Goal: Navigation & Orientation: Understand site structure

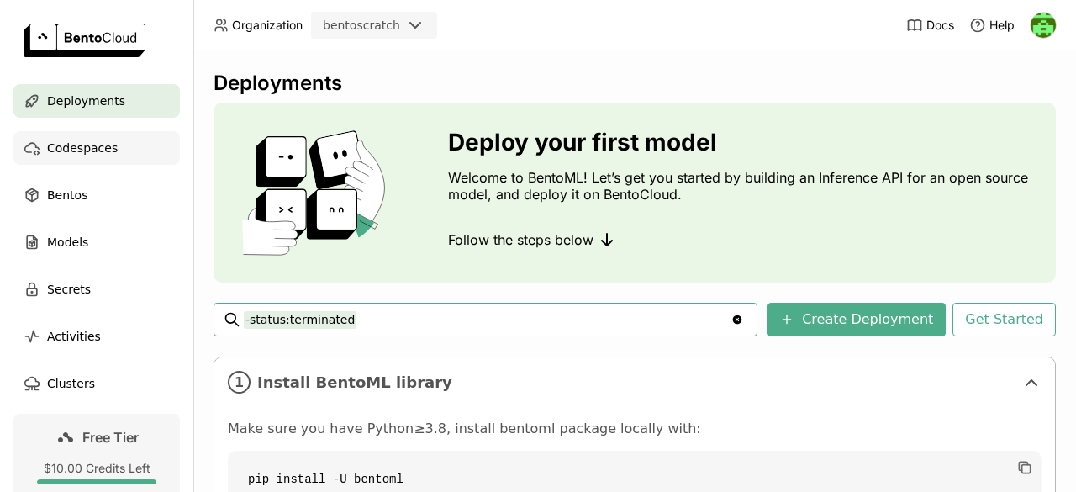
click at [55, 146] on span "Codespaces" at bounding box center [82, 148] width 71 height 20
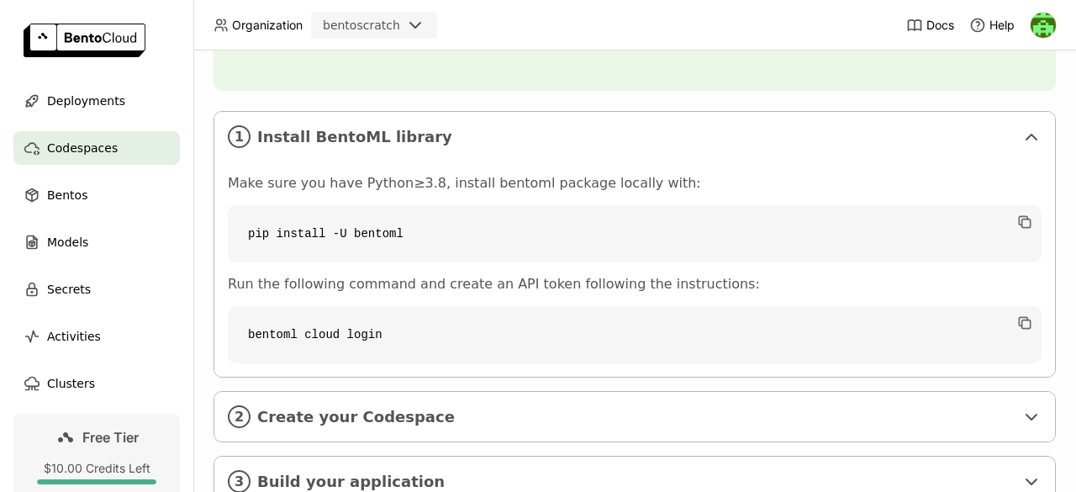
scroll to position [313, 0]
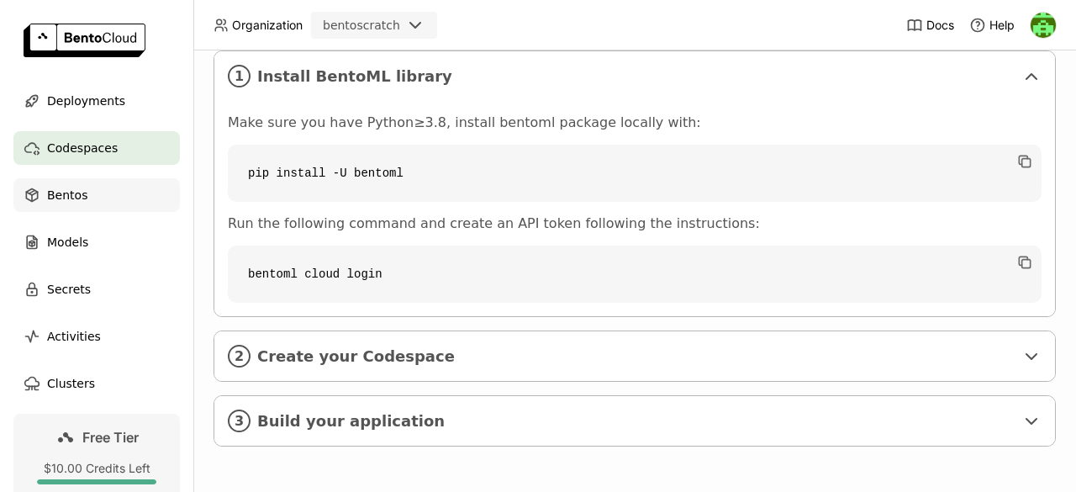
click at [55, 203] on span "Bentos" at bounding box center [67, 195] width 40 height 20
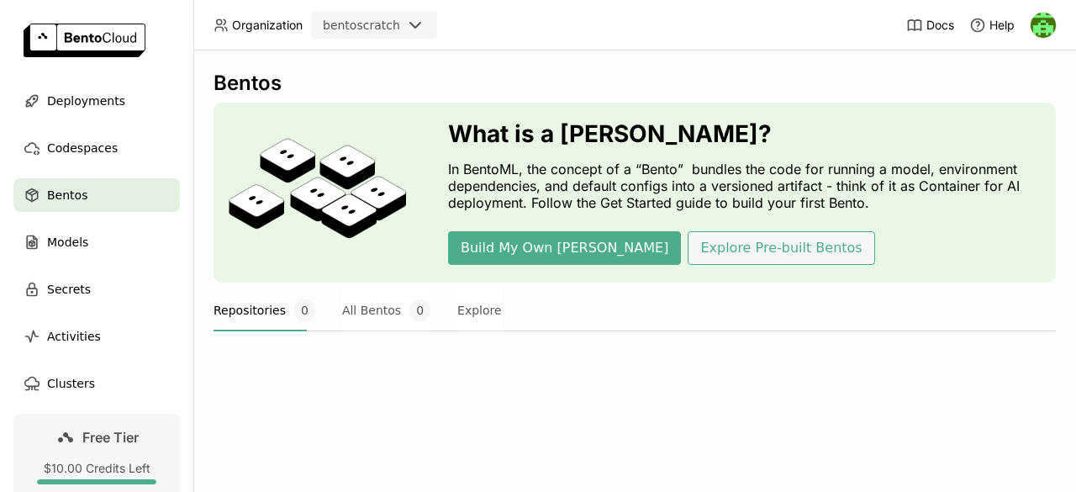
click at [698, 245] on button "Explore Pre-built Bentos" at bounding box center [780, 248] width 187 height 34
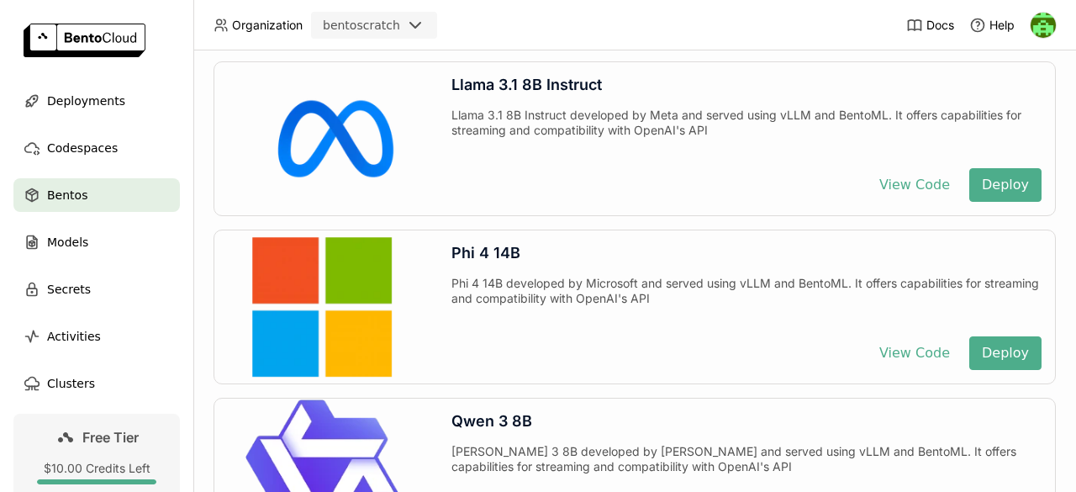
scroll to position [2597, 0]
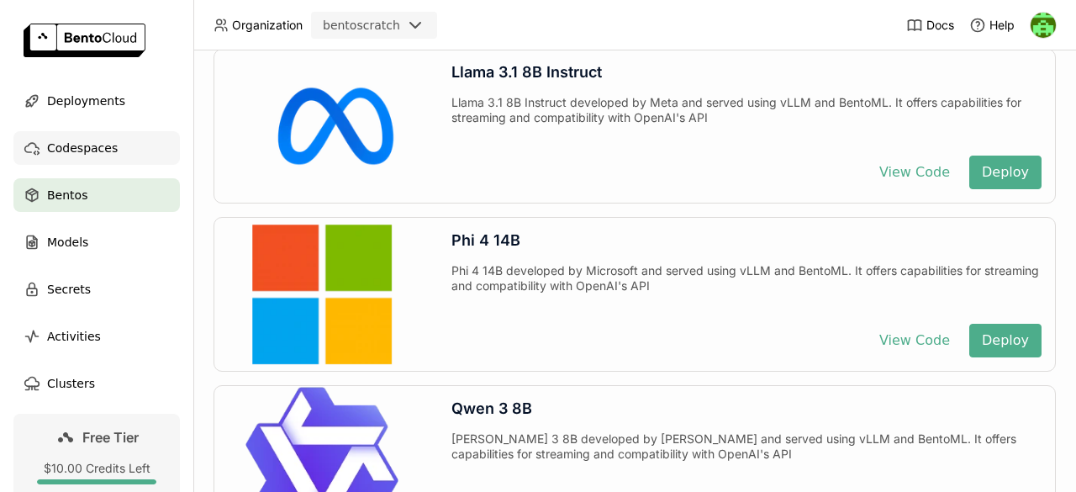
click at [97, 150] on span "Codespaces" at bounding box center [82, 148] width 71 height 20
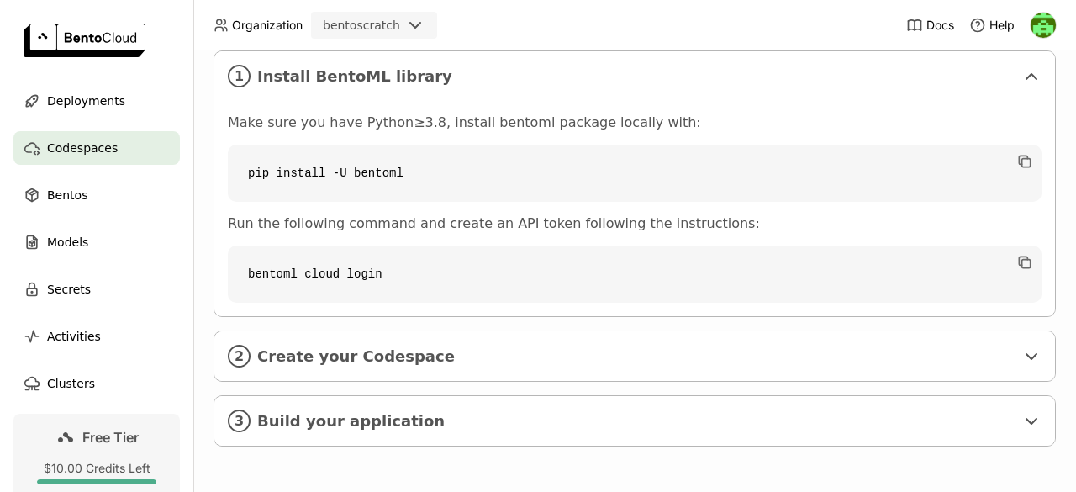
click at [101, 34] on img at bounding box center [85, 41] width 122 height 34
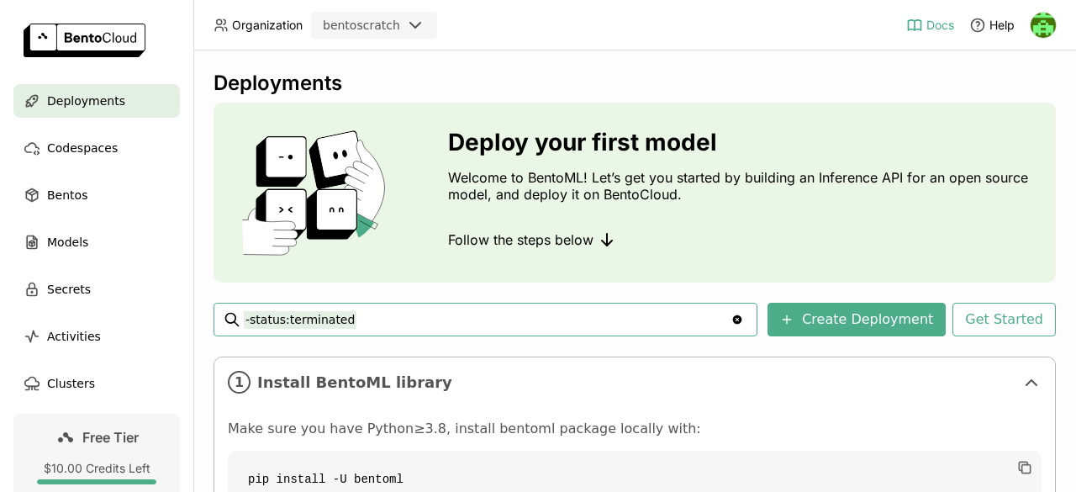
click at [934, 23] on span "Docs" at bounding box center [940, 25] width 28 height 15
